Goal: Information Seeking & Learning: Find specific fact

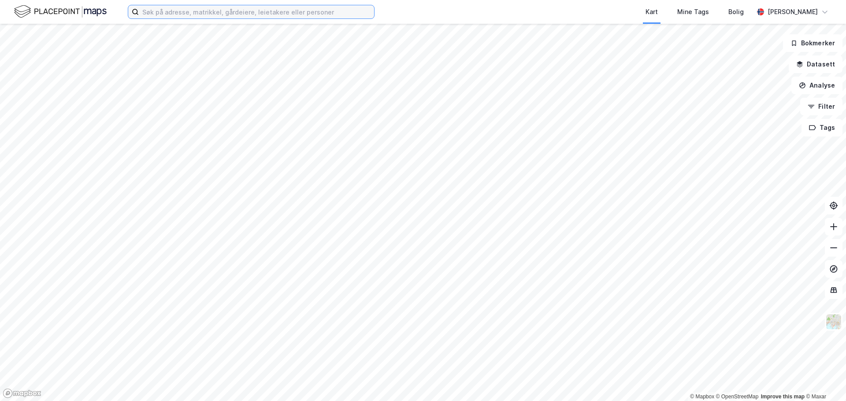
click at [185, 15] on input at bounding box center [256, 11] width 235 height 13
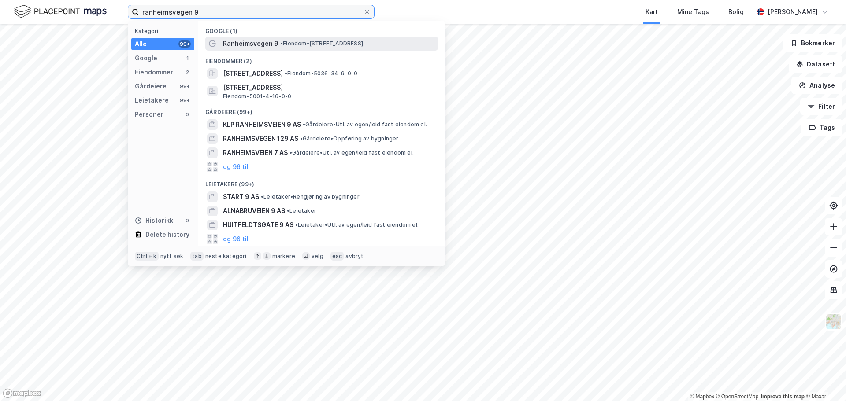
type input "ranheimsvegen 9"
click at [295, 40] on span "• Eiendom • [STREET_ADDRESS]" at bounding box center [321, 43] width 83 height 7
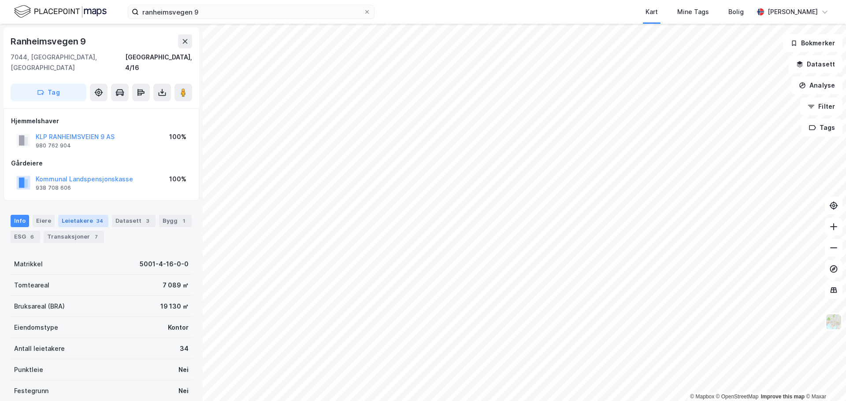
click at [70, 215] on div "Leietakere 34" at bounding box center [83, 221] width 50 height 12
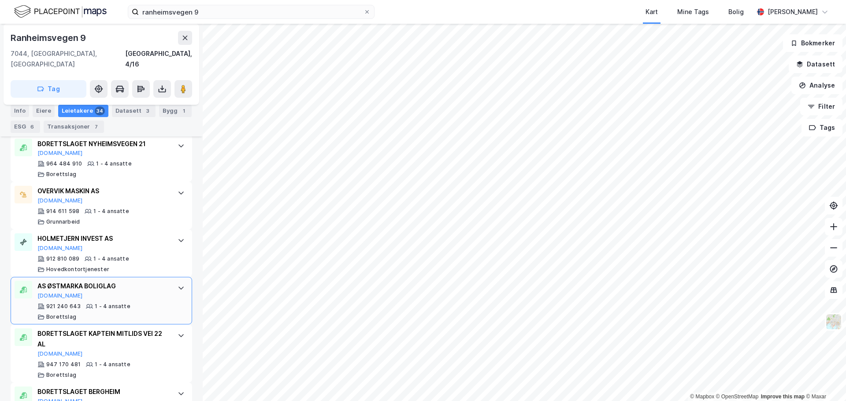
scroll to position [1136, 0]
